Goal: Information Seeking & Learning: Find contact information

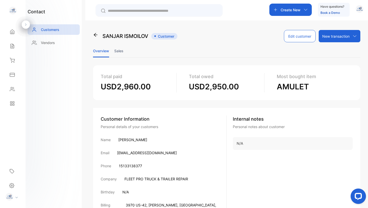
click at [132, 140] on p "[PERSON_NAME]" at bounding box center [132, 139] width 29 height 5
copy p "[PERSON_NAME]"
drag, startPoint x: 152, startPoint y: 204, endPoint x: 132, endPoint y: 205, distance: 20.2
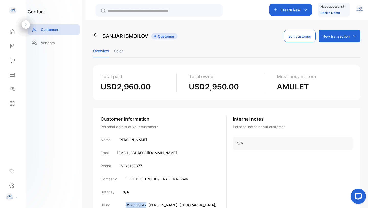
click at [132, 205] on p "3970 US-42 , MASON , [GEOGRAPHIC_DATA] , 45040 , [GEOGRAPHIC_DATA]" at bounding box center [176, 207] width 101 height 11
copy span "3970 US-42"
drag, startPoint x: 189, startPoint y: 205, endPoint x: 177, endPoint y: 205, distance: 11.3
click at [177, 205] on p "3970 US-42 , MASON , [GEOGRAPHIC_DATA] , 45040 , [GEOGRAPHIC_DATA]" at bounding box center [176, 207] width 101 height 11
copy p "45040 ,"
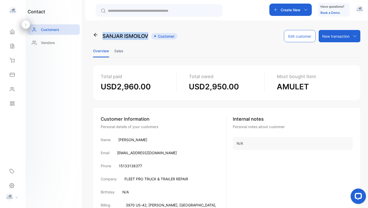
drag, startPoint x: 104, startPoint y: 36, endPoint x: 149, endPoint y: 35, distance: 45.3
click at [149, 35] on div "[PERSON_NAME] Customer" at bounding box center [135, 36] width 84 height 12
copy p "[PERSON_NAME]"
click at [150, 151] on p "[EMAIL_ADDRESS][DOMAIN_NAME]" at bounding box center [147, 152] width 60 height 5
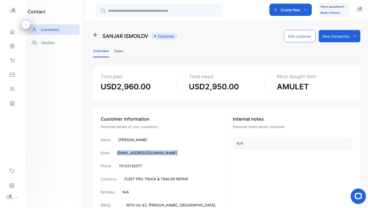
click at [150, 151] on p "[EMAIL_ADDRESS][DOMAIN_NAME]" at bounding box center [147, 152] width 60 height 5
copy p "[EMAIL_ADDRESS][DOMAIN_NAME]"
click at [129, 166] on p "15133138377" at bounding box center [130, 165] width 23 height 5
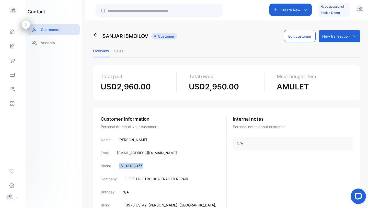
copy div "15133138377"
click at [47, 29] on p "Customers" at bounding box center [50, 29] width 18 height 5
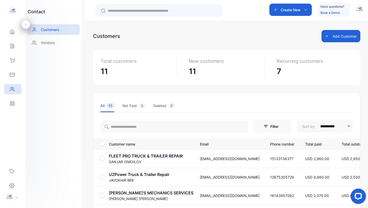
click at [147, 174] on p "UZPower Truck & Trailer Repair" at bounding box center [151, 174] width 85 height 6
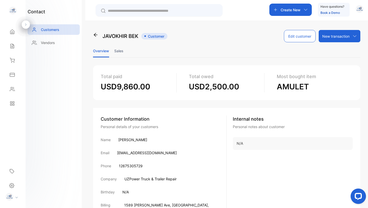
click at [159, 179] on p "UZPower Truck & Trailer Repair" at bounding box center [151, 178] width 52 height 5
copy p "UZPower Truck & Trailer Repair"
click at [139, 153] on p "[EMAIL_ADDRESS][DOMAIN_NAME]" at bounding box center [147, 152] width 60 height 5
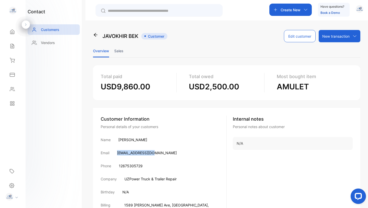
click at [139, 153] on p "[EMAIL_ADDRESS][DOMAIN_NAME]" at bounding box center [147, 152] width 60 height 5
copy p "[EMAIL_ADDRESS][DOMAIN_NAME]"
click at [134, 165] on p "12675305729" at bounding box center [131, 165] width 24 height 5
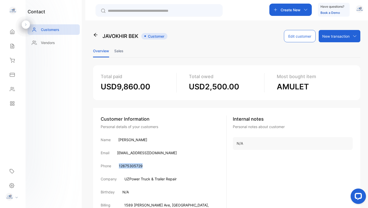
copy p "12675305729"
drag, startPoint x: 159, startPoint y: 206, endPoint x: 129, endPoint y: 206, distance: 29.9
click at [129, 206] on div "Billing address [STREET_ADDRESS][PERSON_NAME][US_STATE]" at bounding box center [164, 207] width 126 height 11
click at [158, 207] on span ", 45404" at bounding box center [151, 210] width 14 height 4
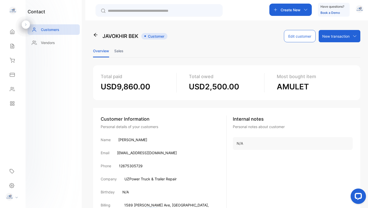
click at [158, 207] on span ", 45404" at bounding box center [151, 210] width 14 height 4
click at [91, 160] on div "JAVOKHIR BEK Customer Edit customer New transaction New invoice New receipt Ove…" at bounding box center [226, 124] width 283 height 208
click at [145, 178] on p "UZPower Truck & Trailer Repair" at bounding box center [151, 178] width 52 height 5
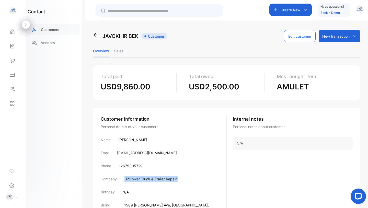
click at [47, 26] on div "Customers" at bounding box center [54, 29] width 52 height 10
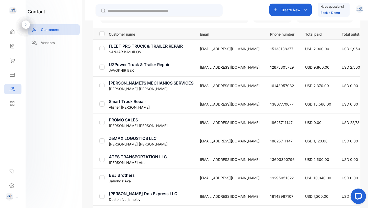
scroll to position [112, 0]
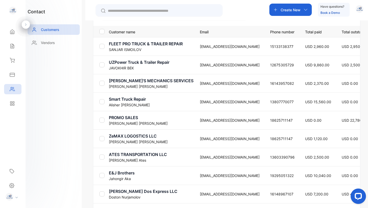
click at [163, 80] on p "[PERSON_NAME]'S MECHANICS SERVICES" at bounding box center [151, 80] width 85 height 6
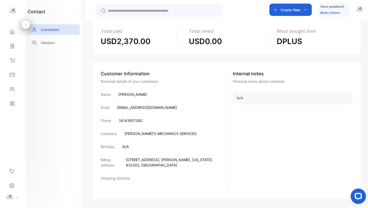
click at [158, 135] on p "[PERSON_NAME]'S MECHANICS SERVICES" at bounding box center [161, 133] width 72 height 5
click at [141, 108] on p "[EMAIL_ADDRESS][DOMAIN_NAME]" at bounding box center [147, 107] width 60 height 5
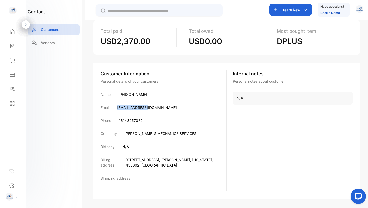
click at [141, 108] on p "[EMAIL_ADDRESS][DOMAIN_NAME]" at bounding box center [147, 107] width 60 height 5
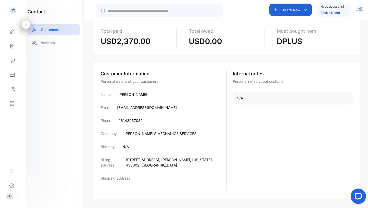
click at [131, 120] on p "16143957082" at bounding box center [131, 120] width 24 height 5
drag, startPoint x: 128, startPoint y: 159, endPoint x: 163, endPoint y: 160, distance: 35.1
click at [159, 160] on span "[STREET_ADDRESS]" at bounding box center [143, 159] width 34 height 4
click at [195, 159] on span ", 433302" at bounding box center [169, 162] width 87 height 10
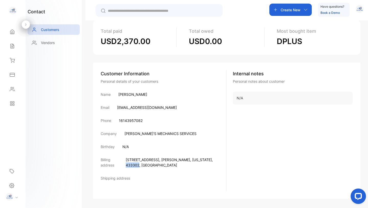
click at [195, 159] on span ", 433302" at bounding box center [169, 162] width 87 height 10
click at [139, 95] on p "[PERSON_NAME]" at bounding box center [132, 94] width 29 height 5
click at [133, 107] on p "[EMAIL_ADDRESS][DOMAIN_NAME]" at bounding box center [147, 107] width 60 height 5
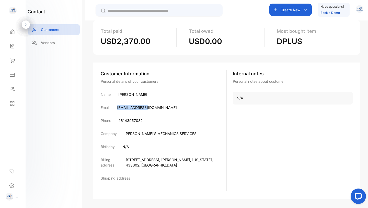
click at [133, 107] on p "[EMAIL_ADDRESS][DOMAIN_NAME]" at bounding box center [147, 107] width 60 height 5
click at [132, 121] on p "16143957082" at bounding box center [131, 120] width 24 height 5
click at [49, 29] on p "Customers" at bounding box center [50, 29] width 18 height 5
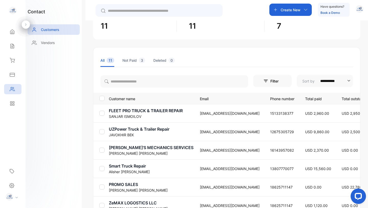
click at [136, 165] on p "Smart Truck Repair" at bounding box center [151, 166] width 85 height 6
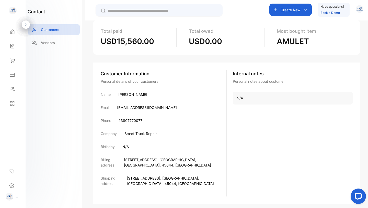
click at [140, 134] on p "Smart Truck Repair" at bounding box center [141, 133] width 32 height 5
drag, startPoint x: 161, startPoint y: 160, endPoint x: 126, endPoint y: 157, distance: 35.6
click at [126, 157] on div "Billing address [STREET_ADDRESS]" at bounding box center [164, 162] width 126 height 11
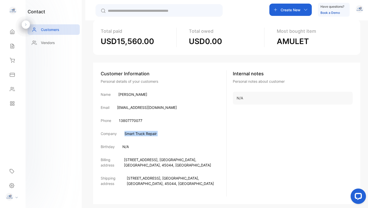
drag, startPoint x: 164, startPoint y: 159, endPoint x: 175, endPoint y: 160, distance: 11.3
click at [175, 160] on p "[STREET_ADDRESS]" at bounding box center [175, 162] width 103 height 11
click at [183, 159] on span ", [GEOGRAPHIC_DATA]" at bounding box center [177, 159] width 38 height 4
click at [173, 163] on span ", 45044" at bounding box center [167, 165] width 14 height 4
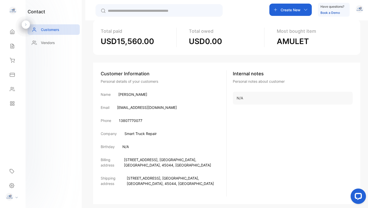
click at [173, 163] on span ", 45044" at bounding box center [167, 165] width 14 height 4
click at [131, 119] on p "13807770077" at bounding box center [131, 120] width 24 height 5
click at [135, 108] on p "[EMAIL_ADDRESS][DOMAIN_NAME]" at bounding box center [147, 107] width 60 height 5
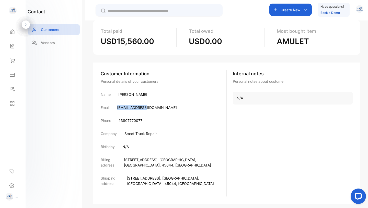
click at [135, 108] on p "[EMAIL_ADDRESS][DOMAIN_NAME]" at bounding box center [147, 107] width 60 height 5
click at [132, 93] on p "[PERSON_NAME]" at bounding box center [132, 94] width 29 height 5
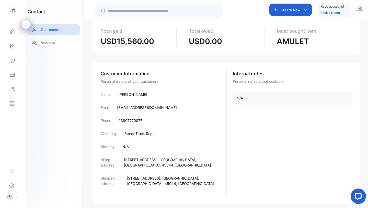
click at [131, 120] on p "13807770077" at bounding box center [131, 120] width 24 height 5
click at [145, 133] on p "Smart Truck Repair" at bounding box center [141, 133] width 32 height 5
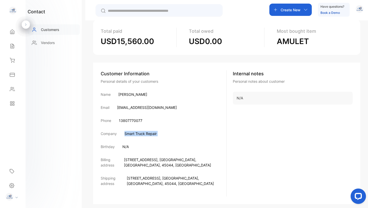
click at [48, 29] on p "Customers" at bounding box center [50, 29] width 18 height 5
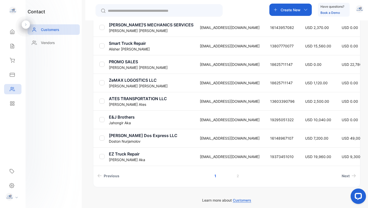
scroll to position [171, 0]
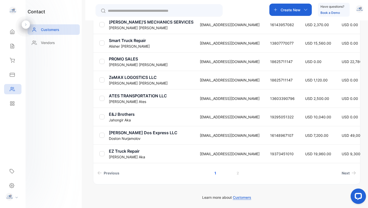
click at [119, 113] on p "E&J Brothers" at bounding box center [151, 114] width 85 height 6
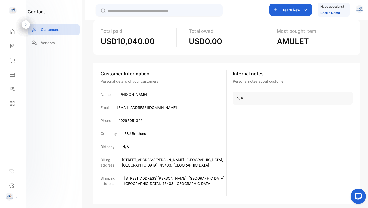
click at [141, 108] on p "[EMAIL_ADDRESS][DOMAIN_NAME]" at bounding box center [147, 107] width 60 height 5
click at [127, 95] on p "[PERSON_NAME]" at bounding box center [132, 94] width 29 height 5
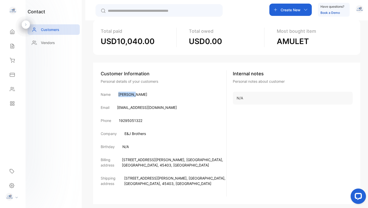
click at [127, 95] on p "[PERSON_NAME]" at bounding box center [132, 94] width 29 height 5
click at [132, 120] on p "19295051322" at bounding box center [131, 120] width 24 height 5
drag, startPoint x: 165, startPoint y: 159, endPoint x: 129, endPoint y: 160, distance: 36.1
click at [129, 160] on p "[STREET_ADDRESS][PERSON_NAME]" at bounding box center [174, 162] width 105 height 11
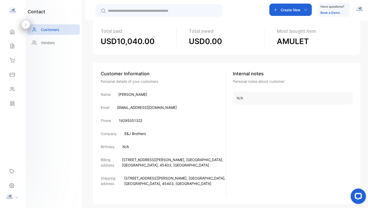
click at [171, 163] on span ", 45403" at bounding box center [165, 165] width 14 height 4
click at [135, 133] on p "E&J Brothers" at bounding box center [135, 133] width 21 height 5
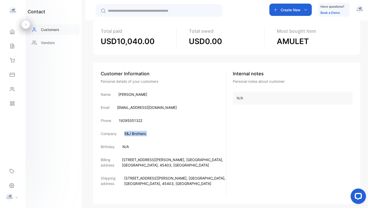
click at [44, 29] on p "Customers" at bounding box center [50, 29] width 18 height 5
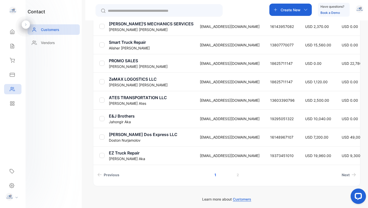
scroll to position [170, 0]
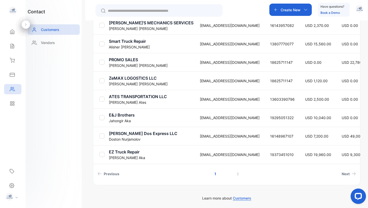
click at [130, 134] on p "[PERSON_NAME] Dos Express LLC" at bounding box center [151, 133] width 85 height 6
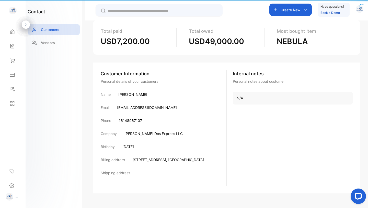
scroll to position [45, 0]
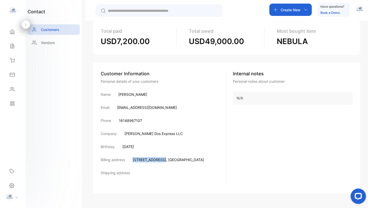
drag, startPoint x: 163, startPoint y: 160, endPoint x: 131, endPoint y: 160, distance: 31.7
click at [131, 160] on div "Billing address [STREET_ADDRESS]" at bounding box center [164, 159] width 126 height 5
click at [146, 132] on p "[PERSON_NAME] Dos Express LLC" at bounding box center [154, 133] width 58 height 5
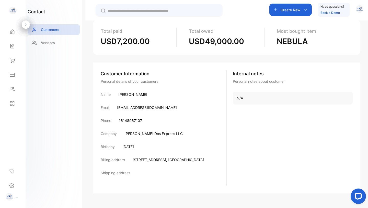
click at [136, 107] on p "[EMAIL_ADDRESS][DOMAIN_NAME]" at bounding box center [147, 107] width 60 height 5
click at [129, 122] on p "16148967107" at bounding box center [130, 120] width 23 height 5
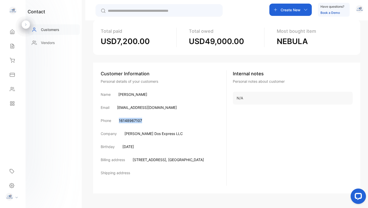
click at [57, 28] on p "Customers" at bounding box center [50, 29] width 18 height 5
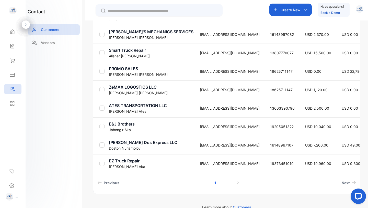
scroll to position [161, 0]
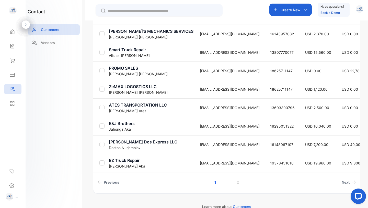
click at [120, 159] on p "EZ Truck Repair" at bounding box center [151, 160] width 85 height 6
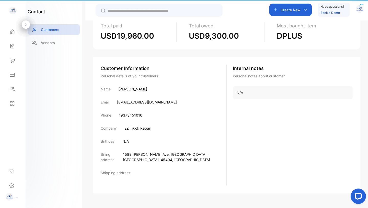
scroll to position [45, 0]
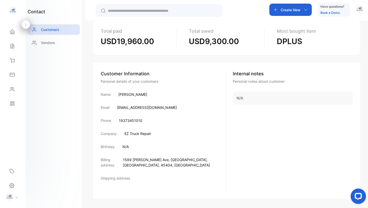
click at [140, 106] on p "[EMAIL_ADDRESS][DOMAIN_NAME]" at bounding box center [147, 107] width 60 height 5
click at [137, 131] on p "EZ Truck Repair" at bounding box center [138, 133] width 27 height 5
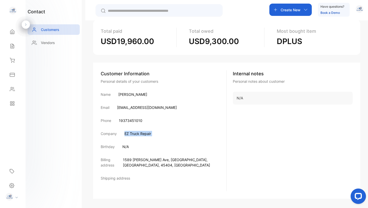
click at [137, 131] on p "EZ Truck Repair" at bounding box center [138, 133] width 27 height 5
click at [137, 107] on p "[EMAIL_ADDRESS][DOMAIN_NAME]" at bounding box center [147, 107] width 60 height 5
click at [135, 120] on p "19373451010" at bounding box center [131, 120] width 24 height 5
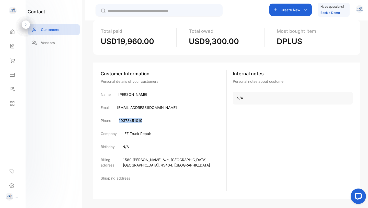
click at [135, 120] on p "19373451010" at bounding box center [131, 120] width 24 height 5
click at [135, 107] on p "[EMAIL_ADDRESS][DOMAIN_NAME]" at bounding box center [147, 107] width 60 height 5
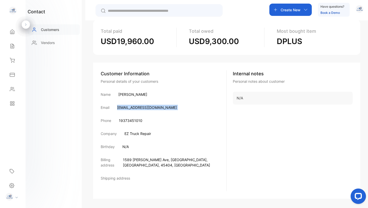
click at [55, 29] on p "Customers" at bounding box center [50, 29] width 18 height 5
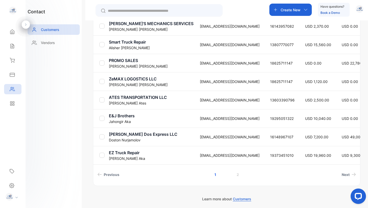
scroll to position [171, 0]
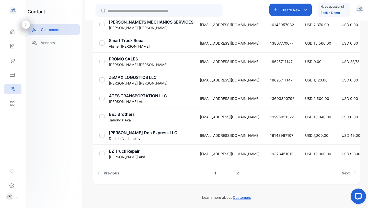
click at [240, 174] on link "2" at bounding box center [238, 172] width 15 height 9
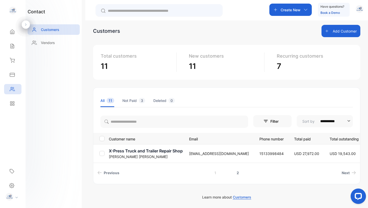
scroll to position [5, 0]
click at [108, 172] on span "Previous" at bounding box center [112, 172] width 16 height 5
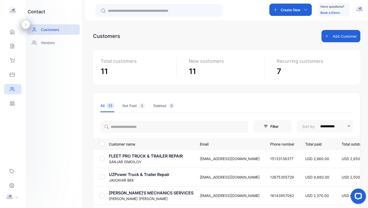
scroll to position [171, 0]
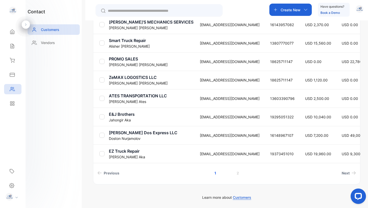
click at [160, 95] on p "ATES TRANSPORTATION LLC" at bounding box center [151, 96] width 85 height 6
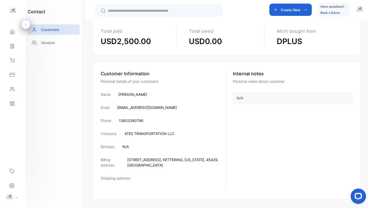
click at [142, 132] on p "ATES TRANSPORTATION LLC" at bounding box center [150, 133] width 50 height 5
drag, startPoint x: 128, startPoint y: 159, endPoint x: 167, endPoint y: 159, distance: 39.1
click at [168, 160] on p "[STREET_ADDRESS][US_STATE]" at bounding box center [176, 162] width 99 height 11
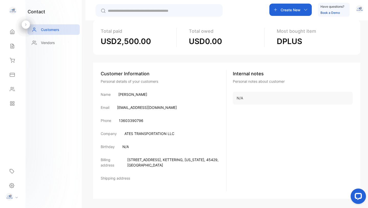
click at [144, 108] on p "[EMAIL_ADDRESS][DOMAIN_NAME]" at bounding box center [147, 107] width 60 height 5
click at [134, 120] on p "13603390796" at bounding box center [131, 120] width 25 height 5
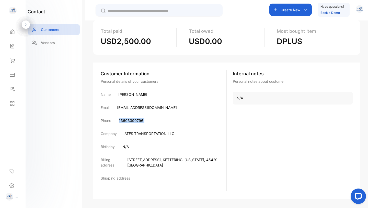
click at [134, 120] on p "13603390796" at bounding box center [131, 120] width 25 height 5
click at [135, 106] on p "[EMAIL_ADDRESS][DOMAIN_NAME]" at bounding box center [147, 107] width 60 height 5
